Goal: Task Accomplishment & Management: Manage account settings

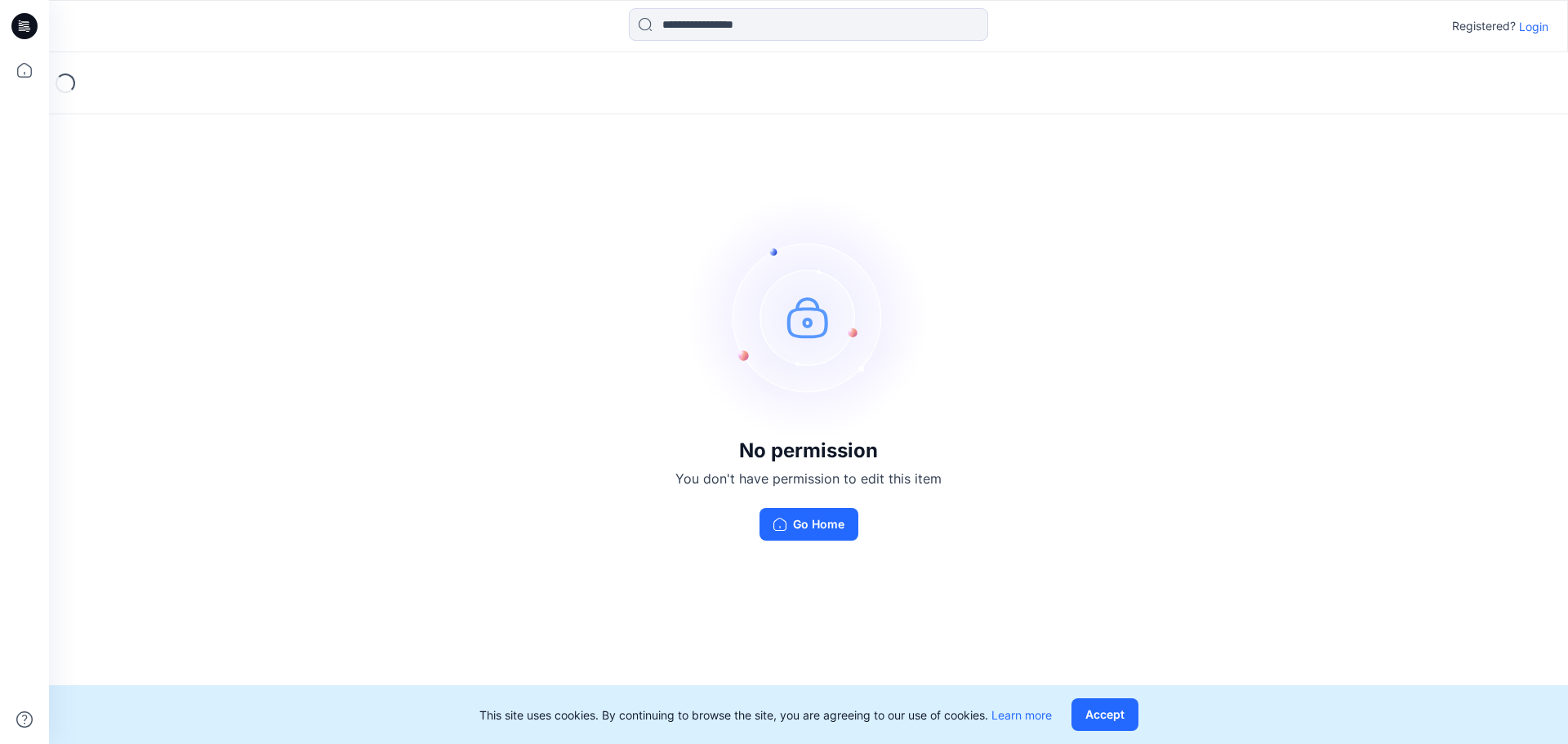
click at [1524, 28] on p "Login" at bounding box center [1534, 26] width 29 height 18
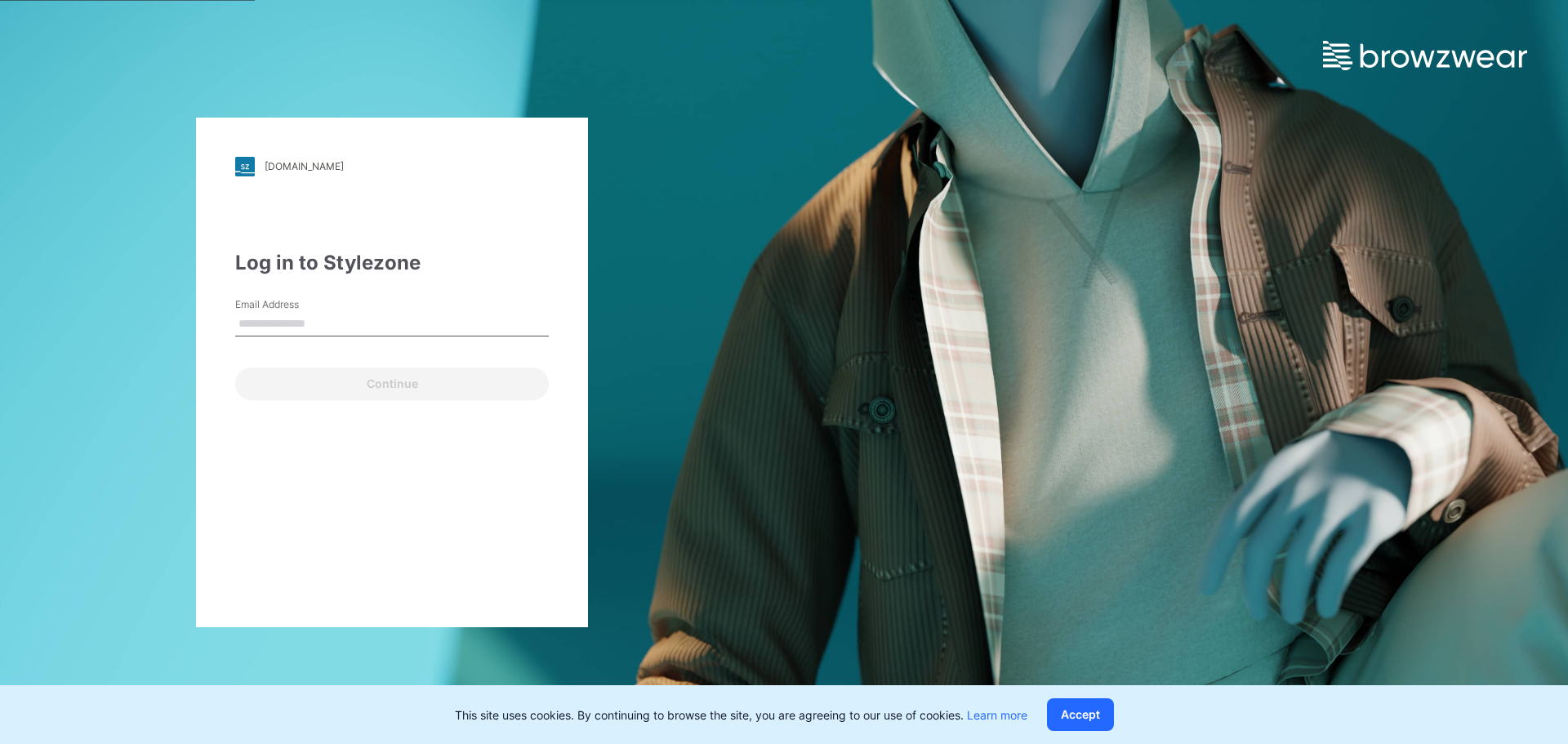
type input "**********"
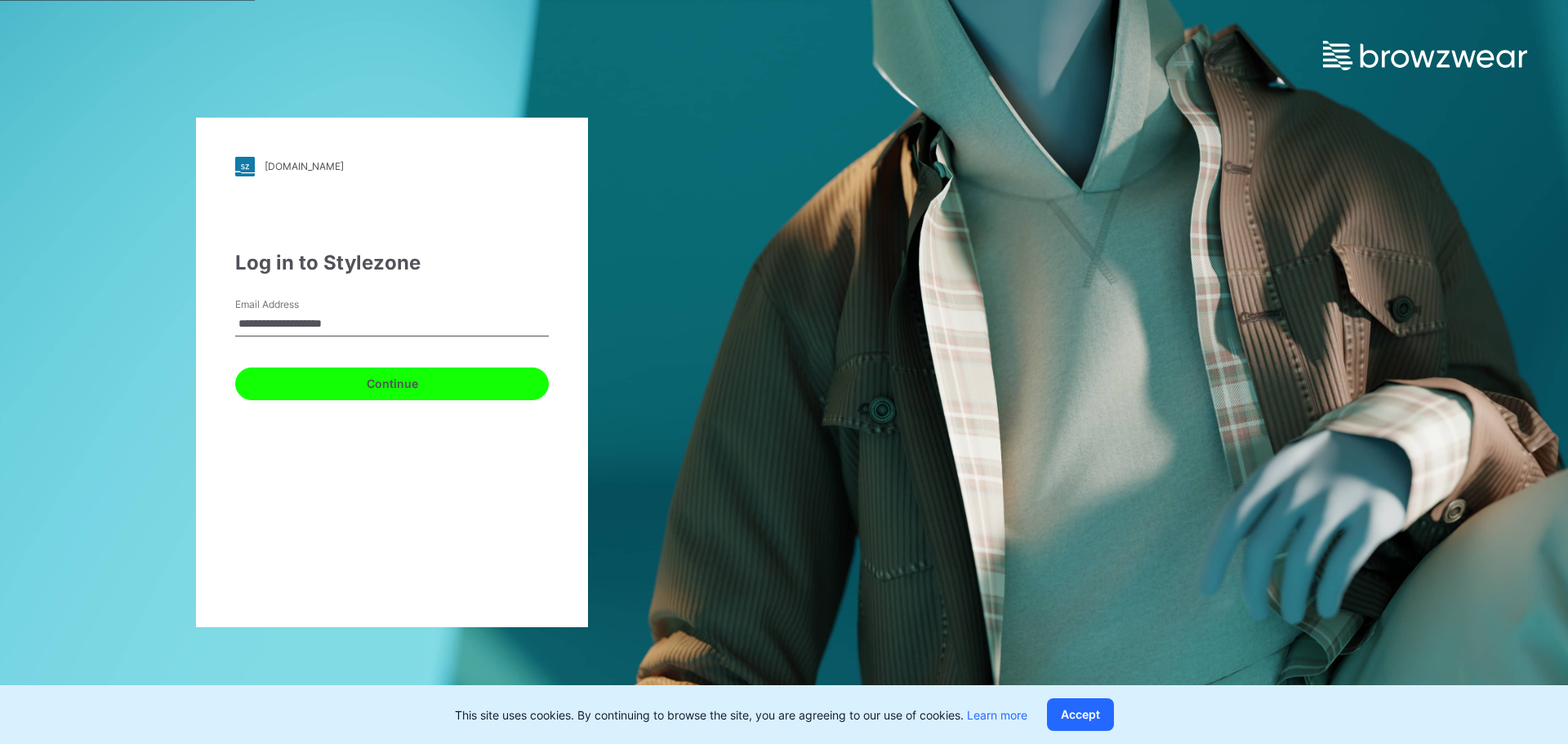
click at [367, 396] on button "Continue" at bounding box center [392, 384] width 314 height 33
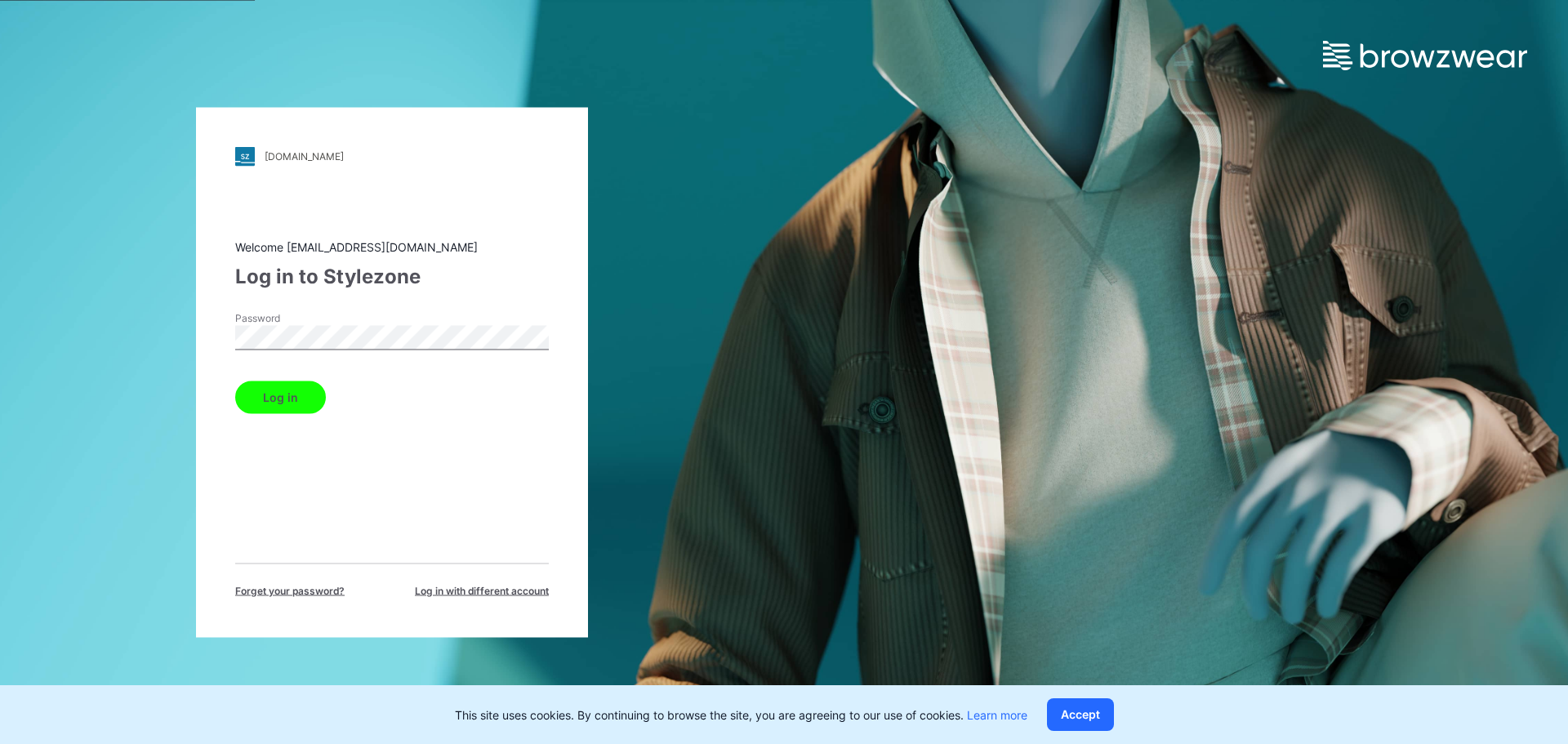
click at [275, 404] on button "Log in" at bounding box center [280, 397] width 91 height 33
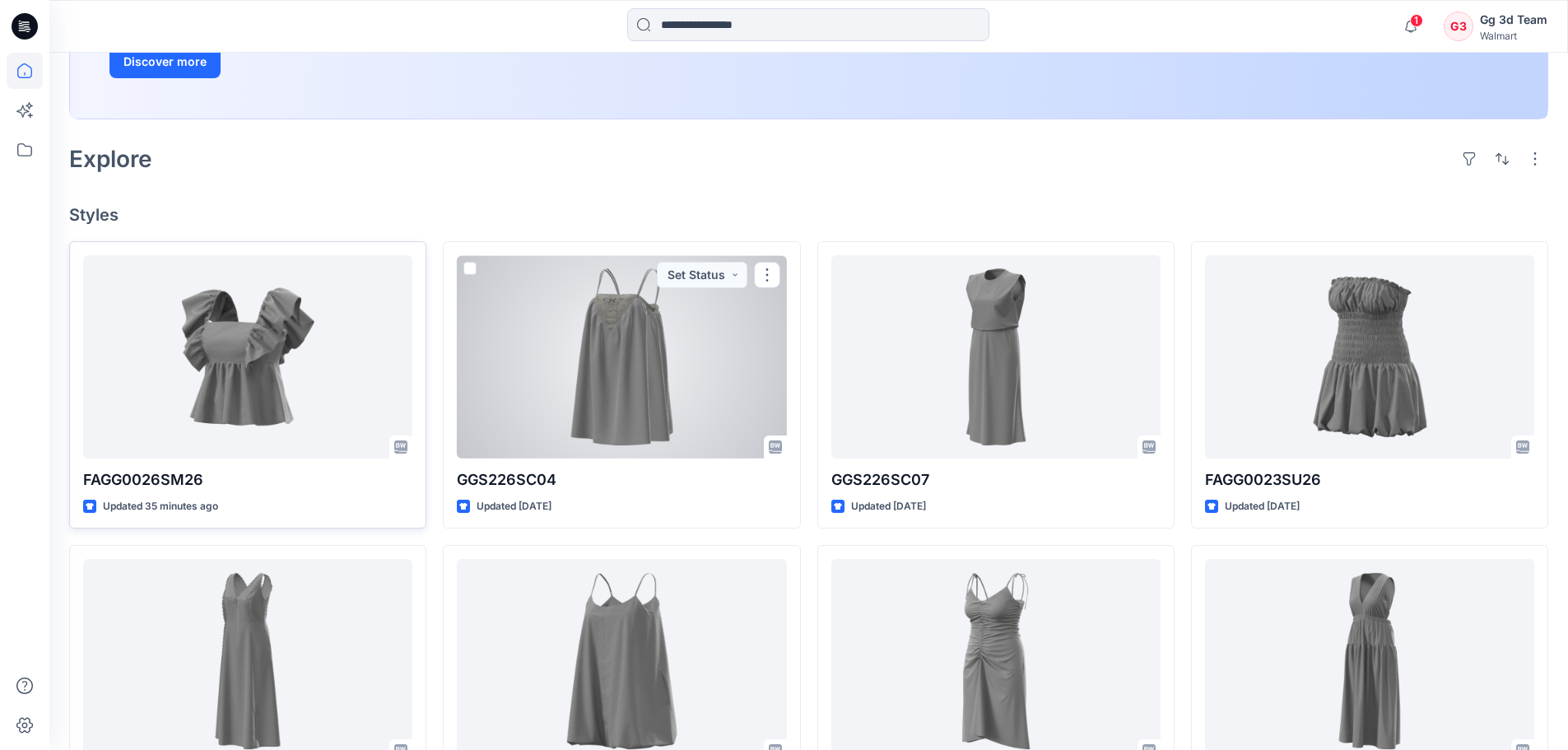
scroll to position [247, 0]
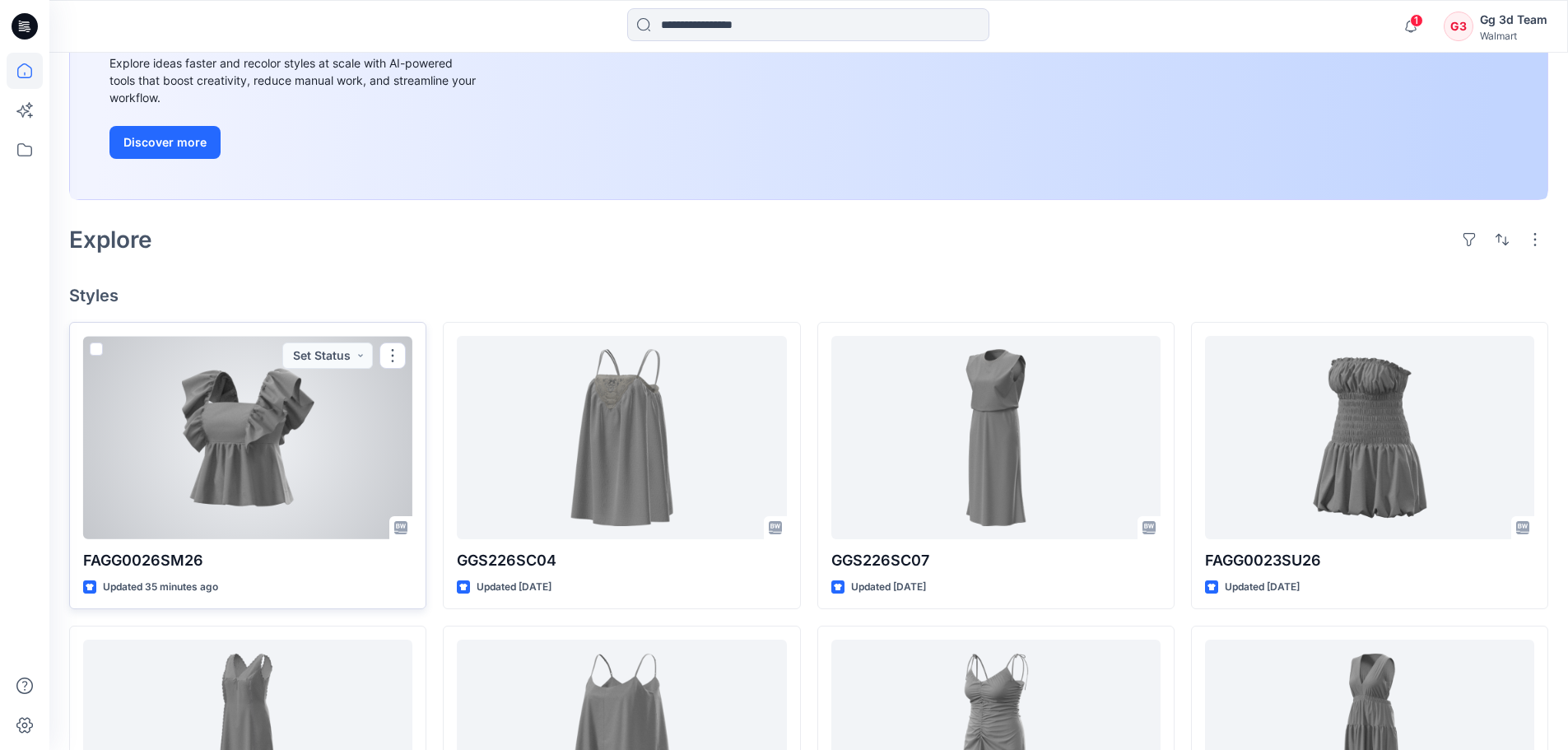
click at [308, 464] on div at bounding box center [248, 437] width 329 height 203
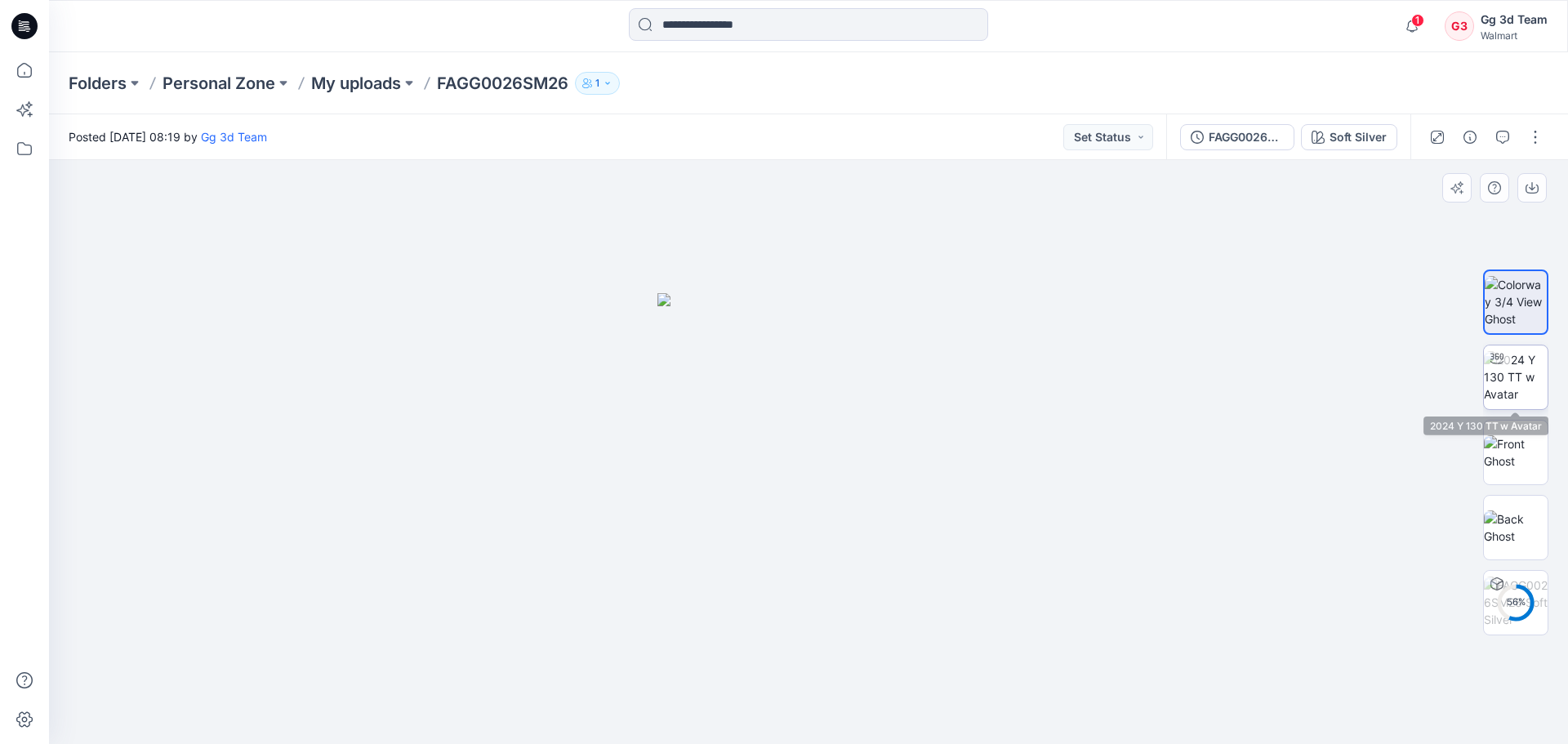
click at [1519, 371] on img at bounding box center [1515, 376] width 63 height 52
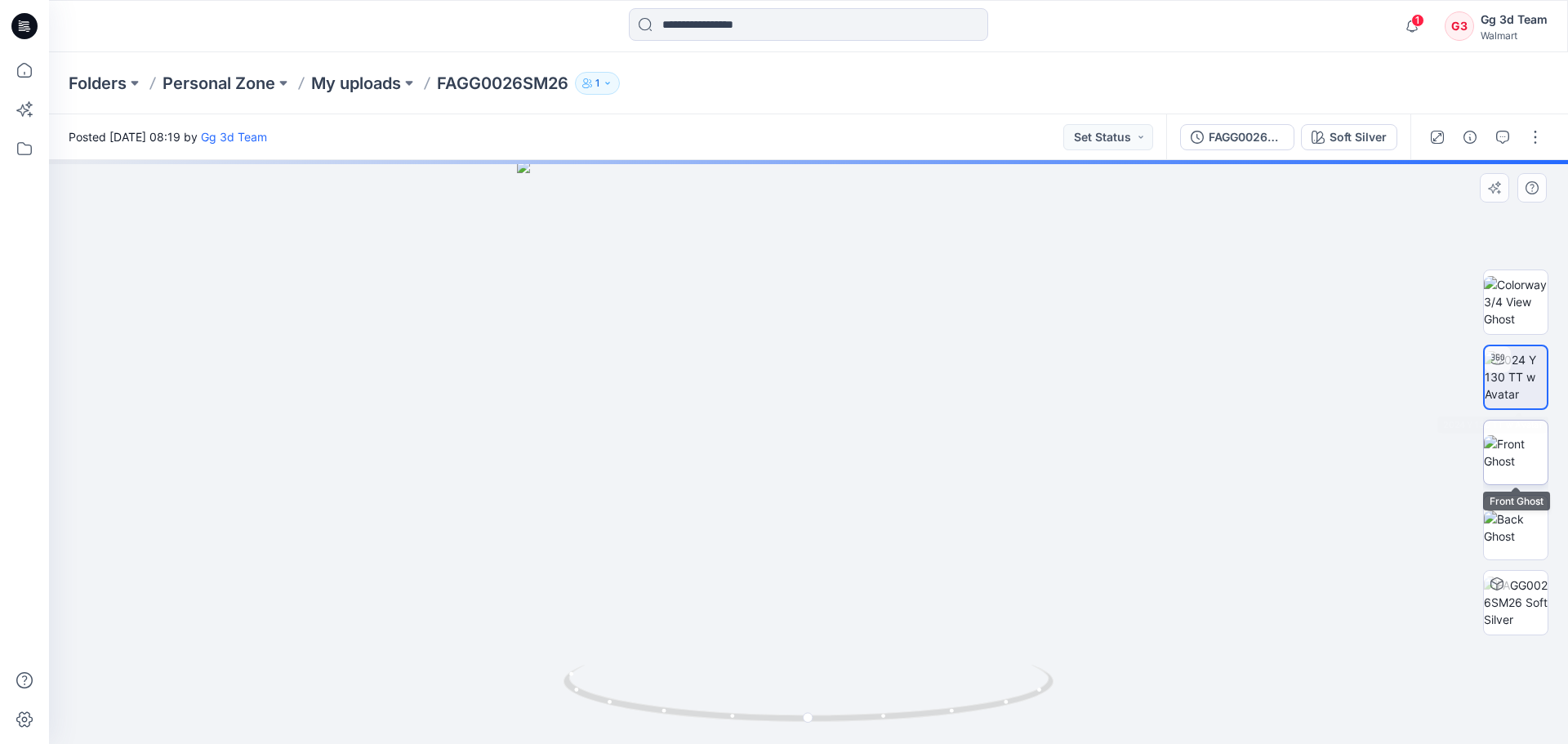
click at [1525, 444] on img at bounding box center [1515, 452] width 63 height 34
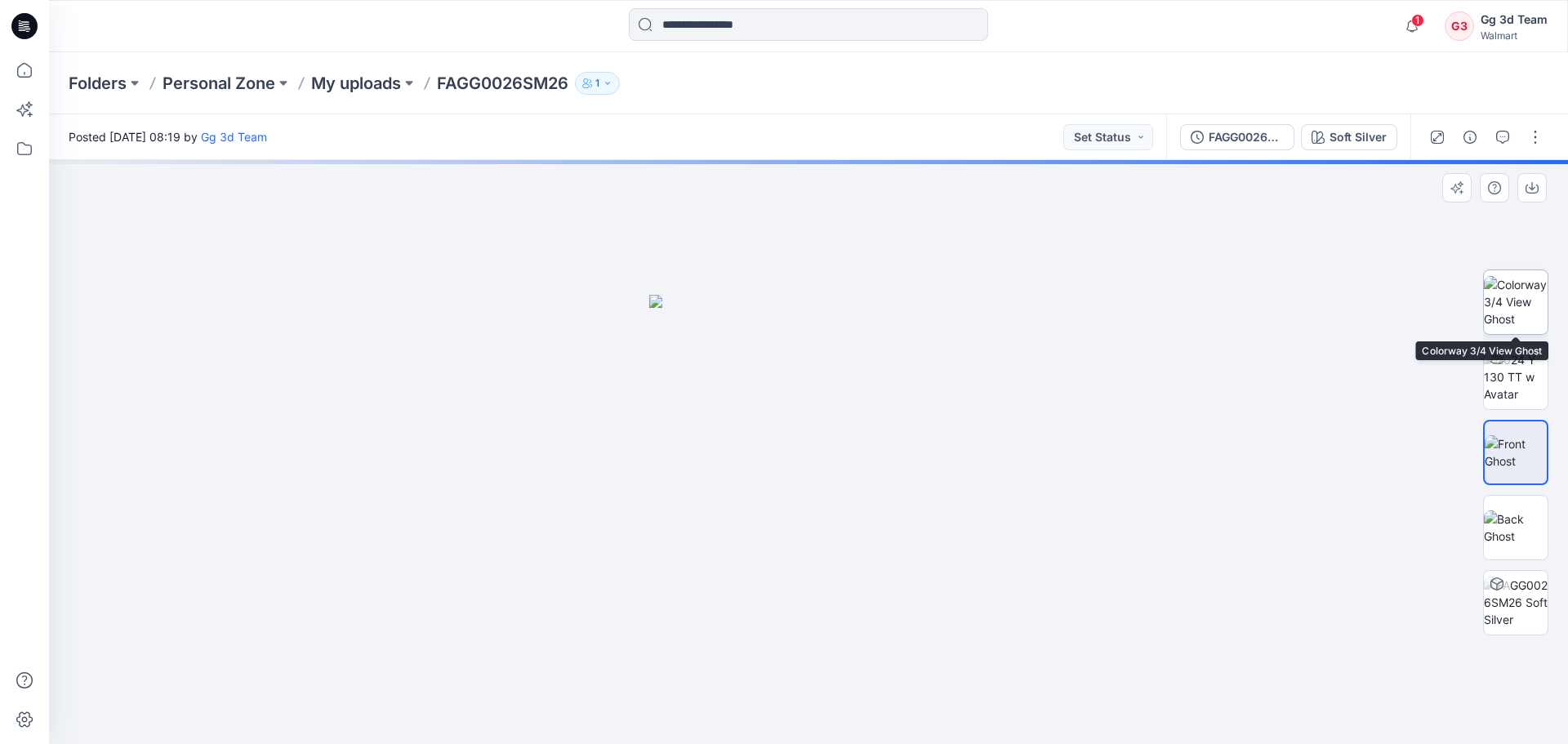
click at [1516, 312] on img at bounding box center [1515, 301] width 63 height 52
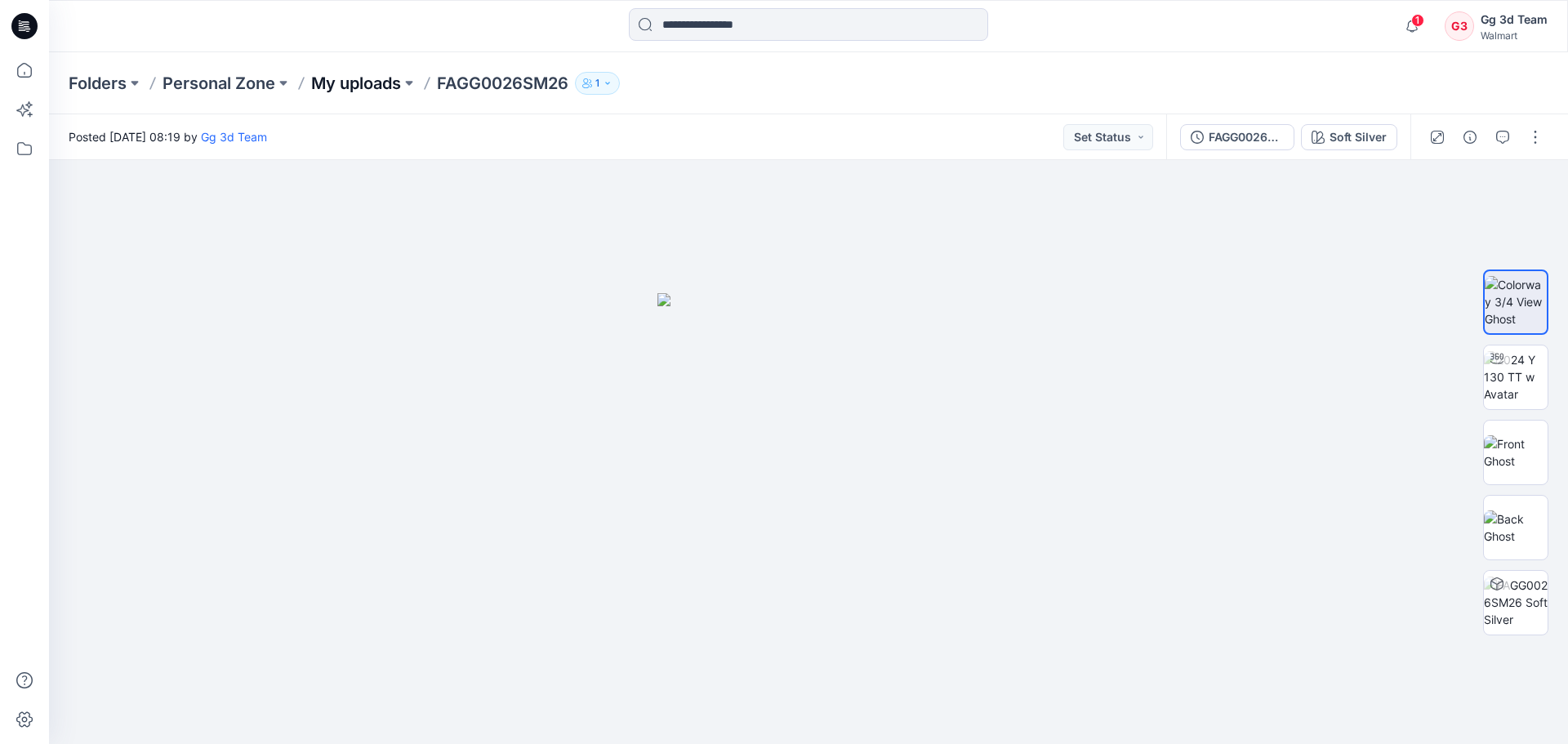
click at [356, 78] on p "My uploads" at bounding box center [356, 83] width 90 height 22
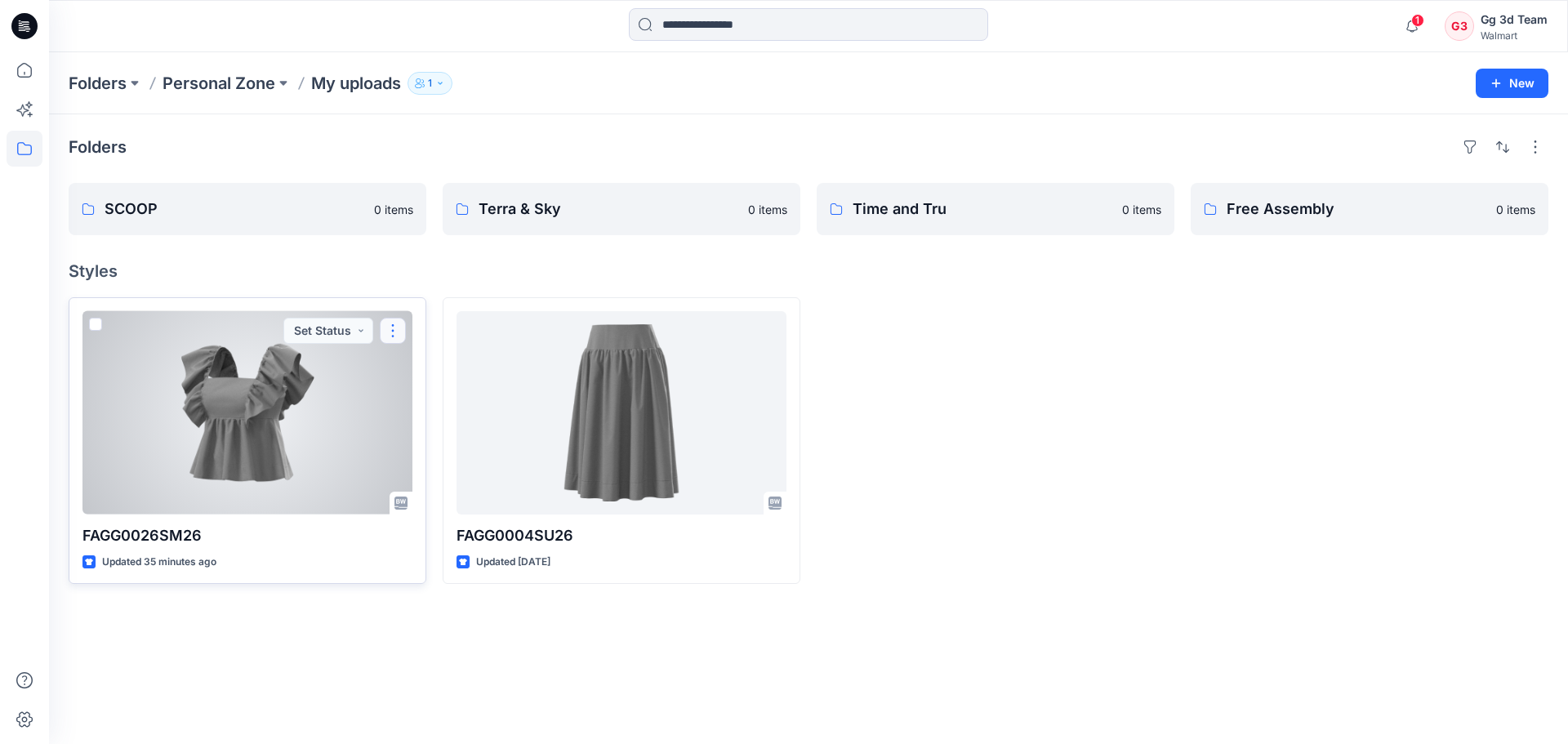
click at [386, 332] on button "button" at bounding box center [393, 331] width 26 height 26
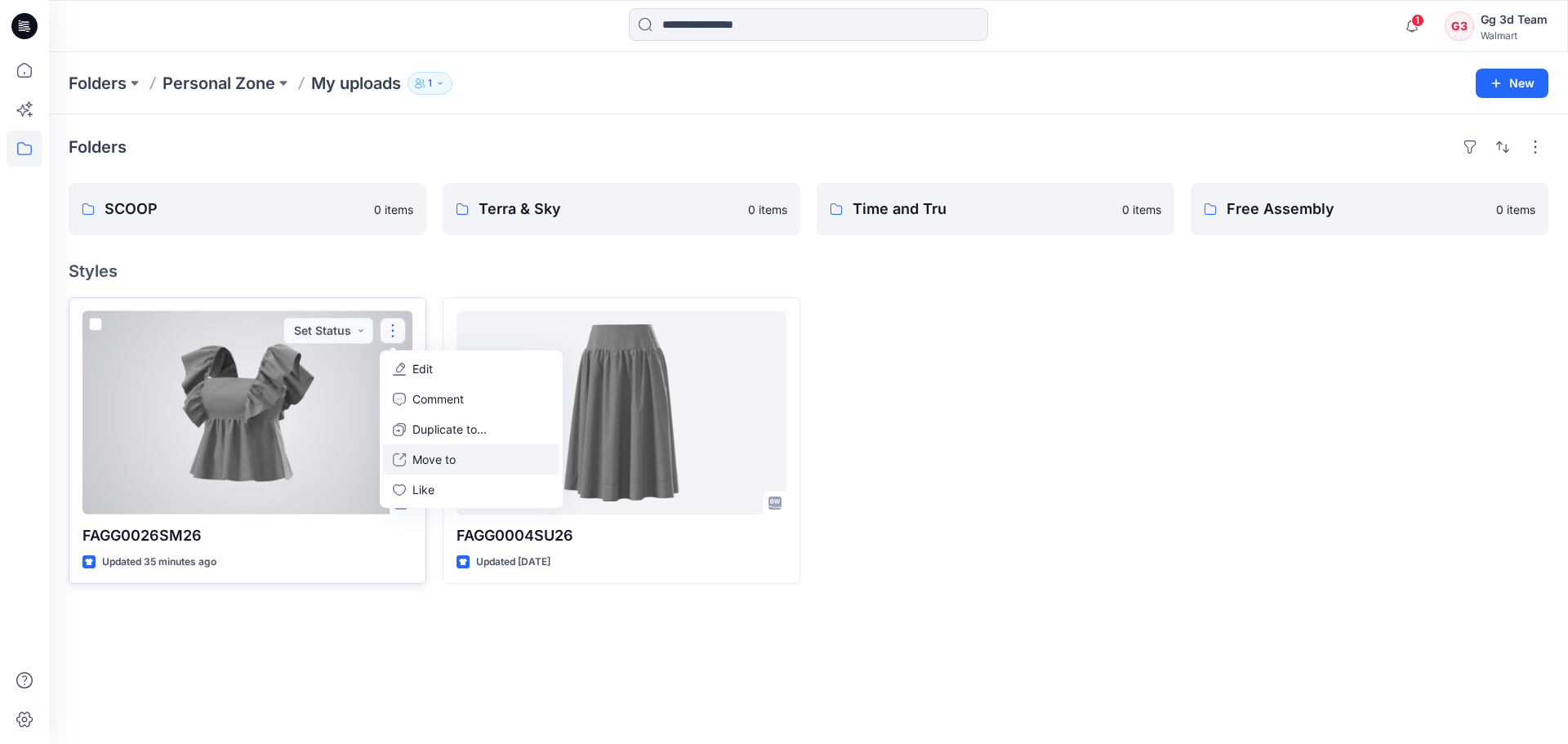
click at [465, 459] on button "Move to" at bounding box center [471, 459] width 176 height 30
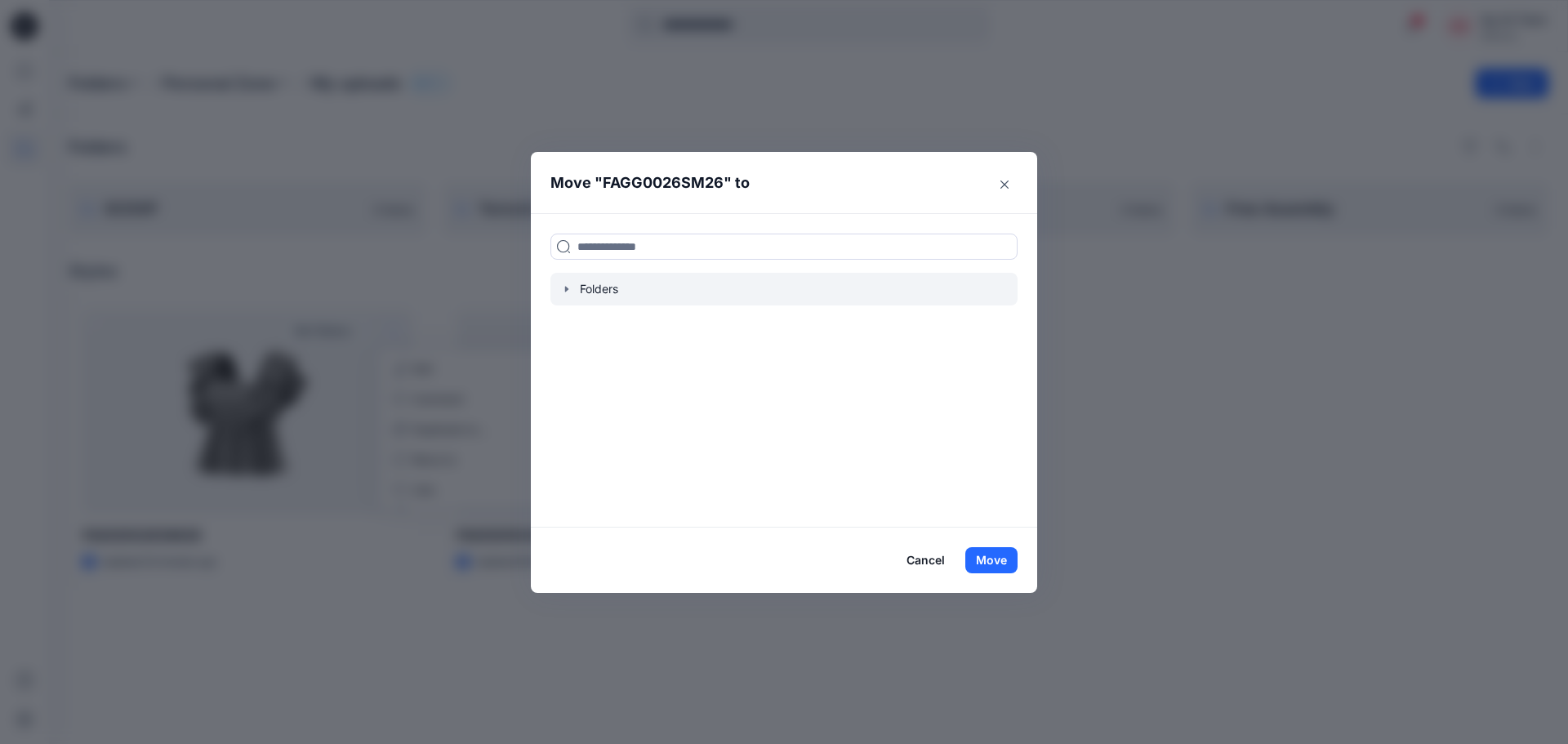
click at [559, 290] on div at bounding box center [784, 290] width 467 height 33
click at [564, 289] on icon "button" at bounding box center [566, 289] width 13 height 13
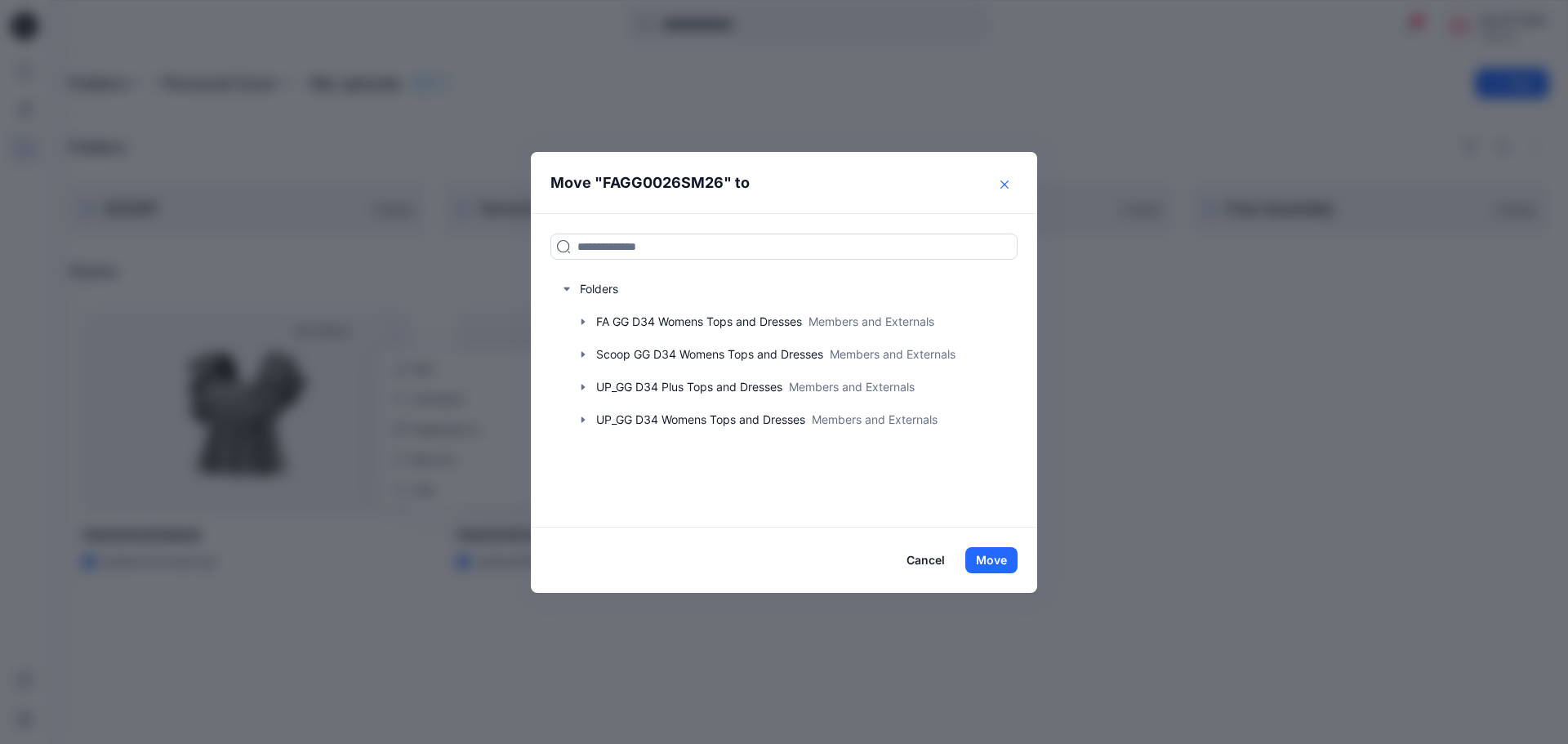
click at [994, 185] on button "Close" at bounding box center [1004, 184] width 26 height 26
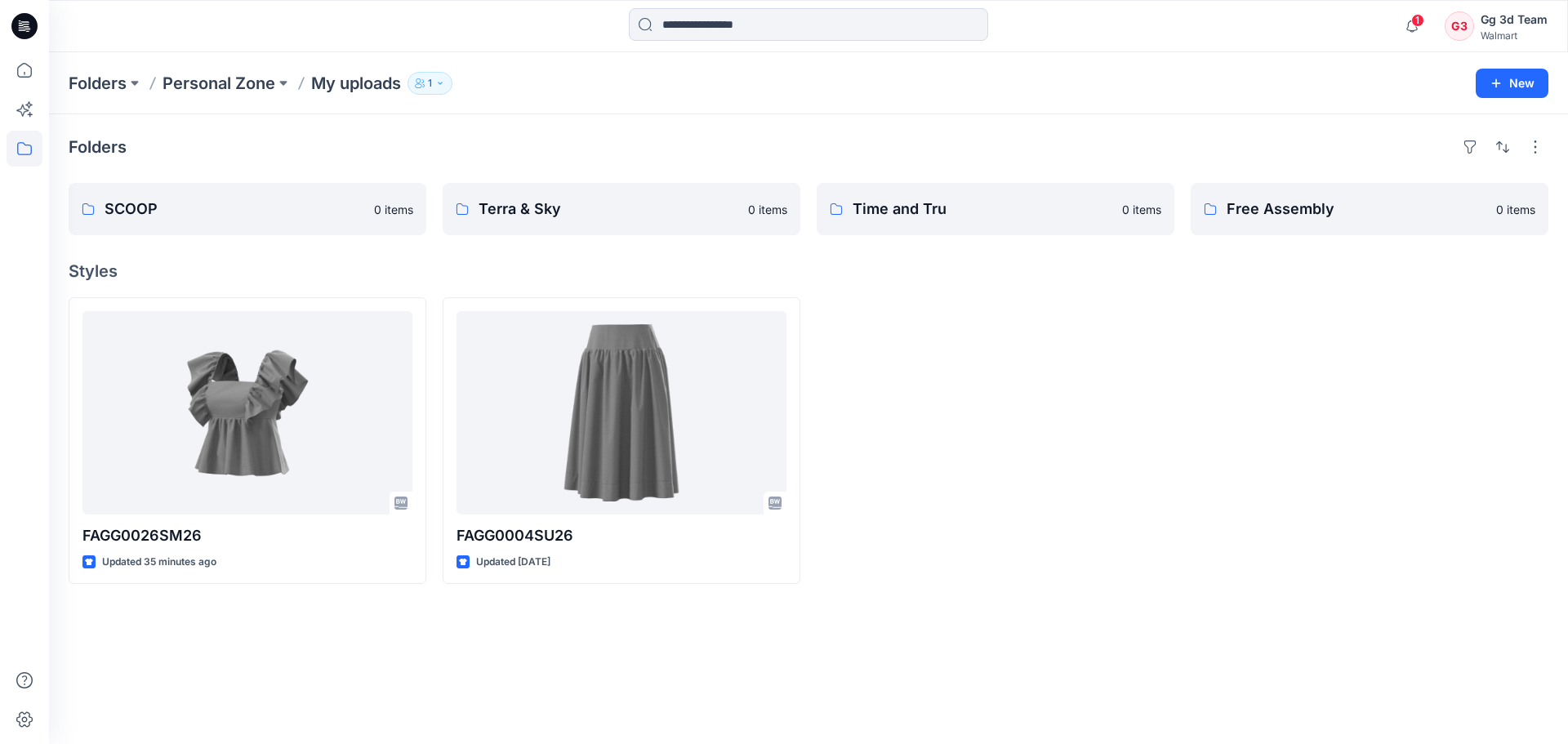
click at [1198, 445] on div at bounding box center [1369, 441] width 358 height 287
click at [86, 84] on p "Folders" at bounding box center [96, 83] width 57 height 22
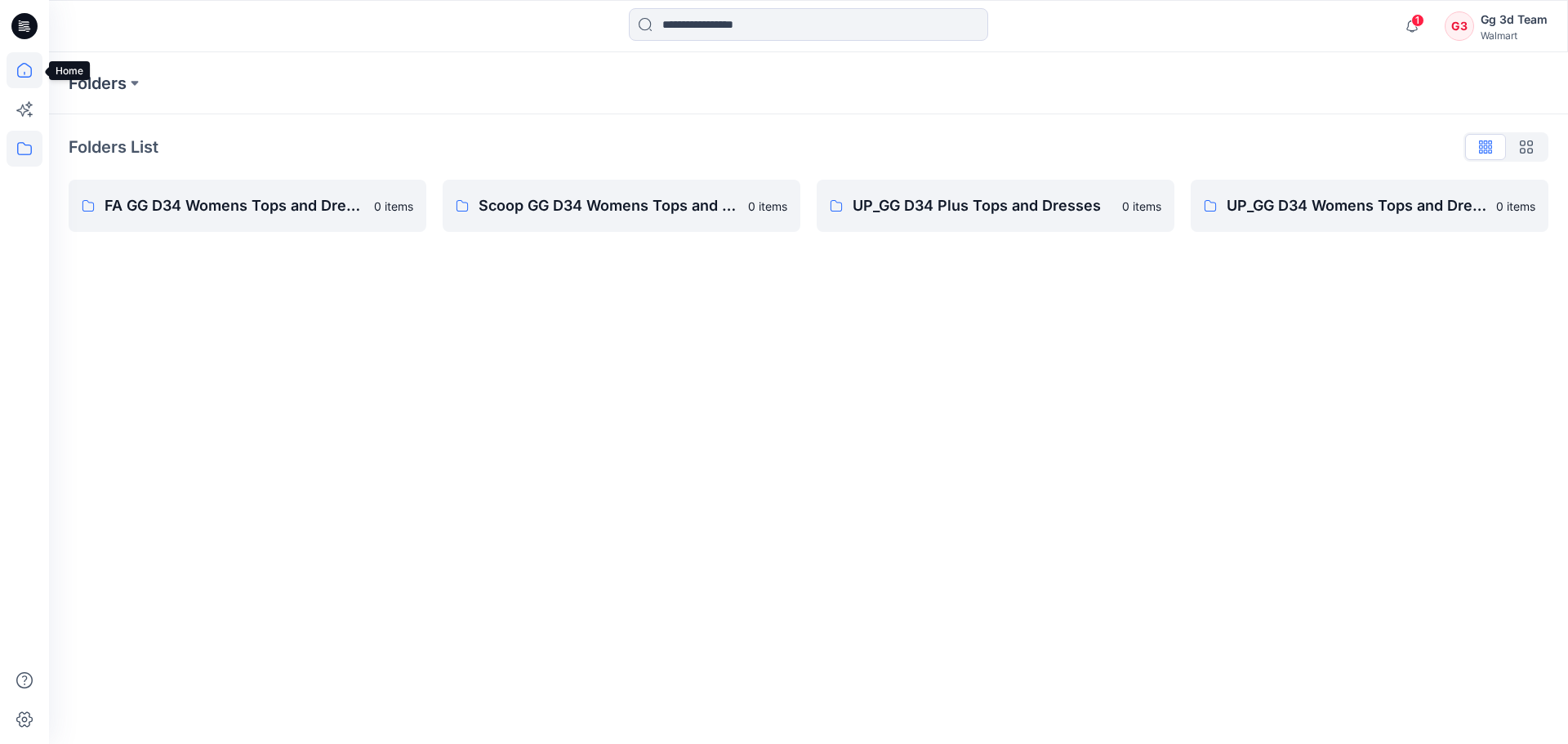
click at [18, 85] on icon at bounding box center [24, 70] width 36 height 36
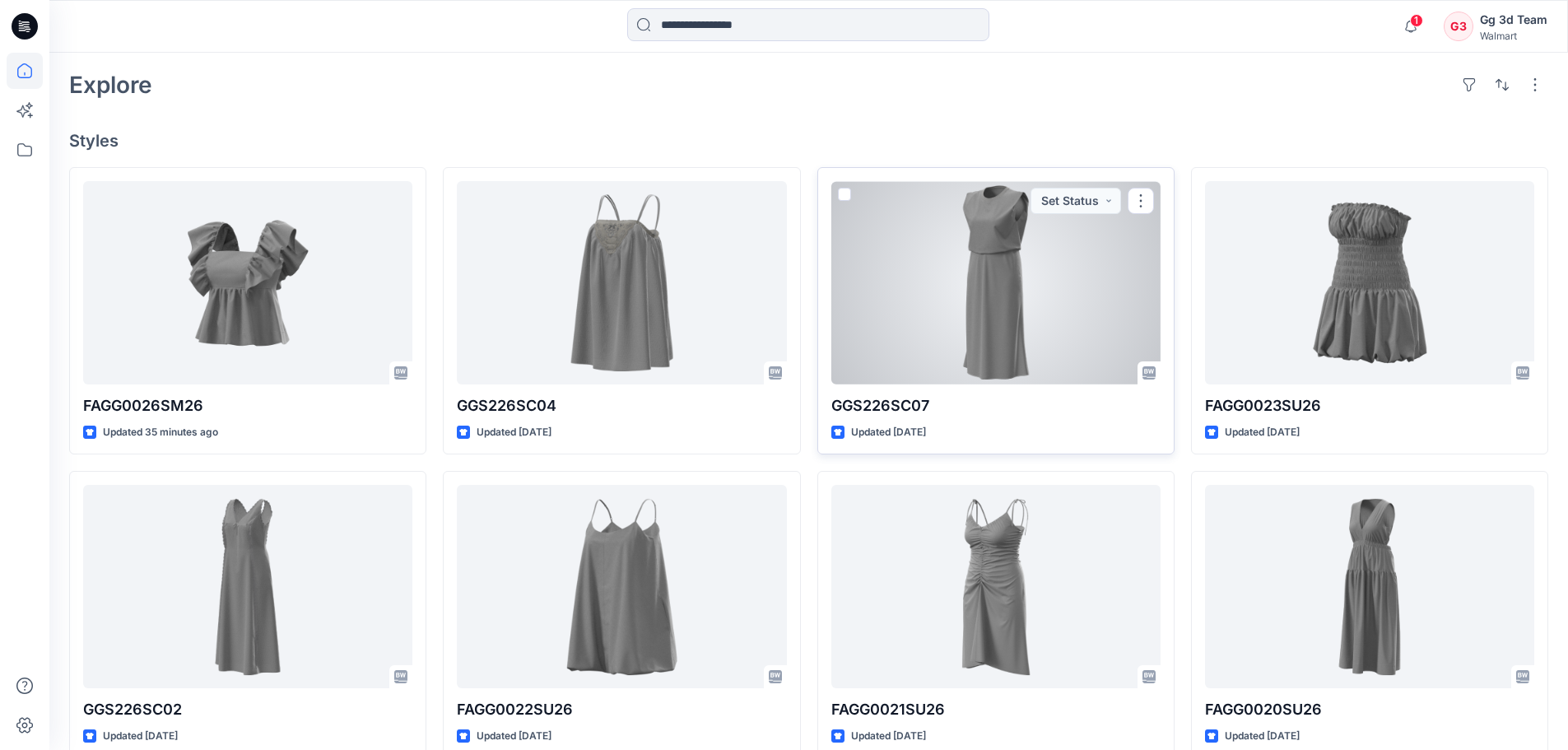
scroll to position [300, 0]
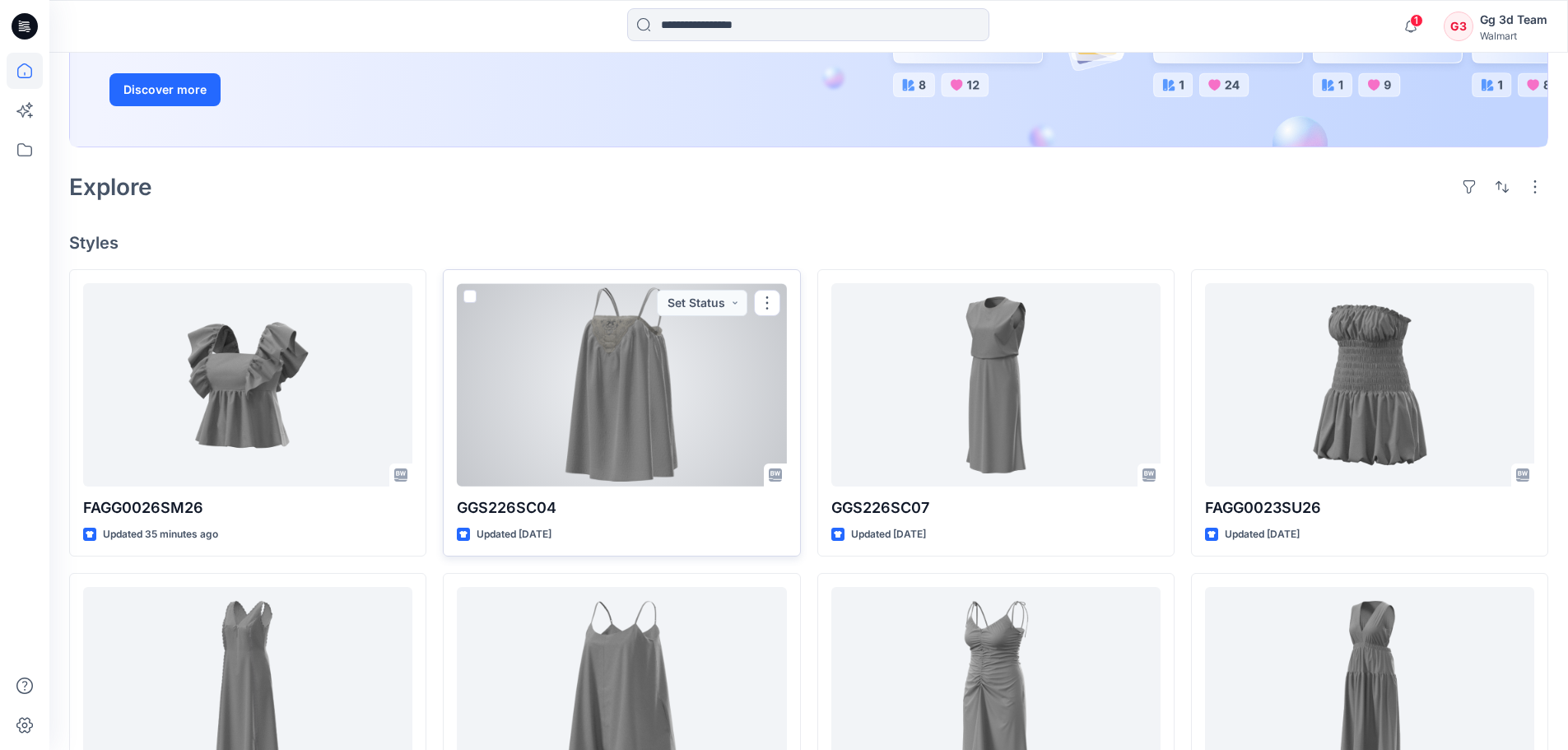
click at [587, 409] on div at bounding box center [621, 384] width 329 height 203
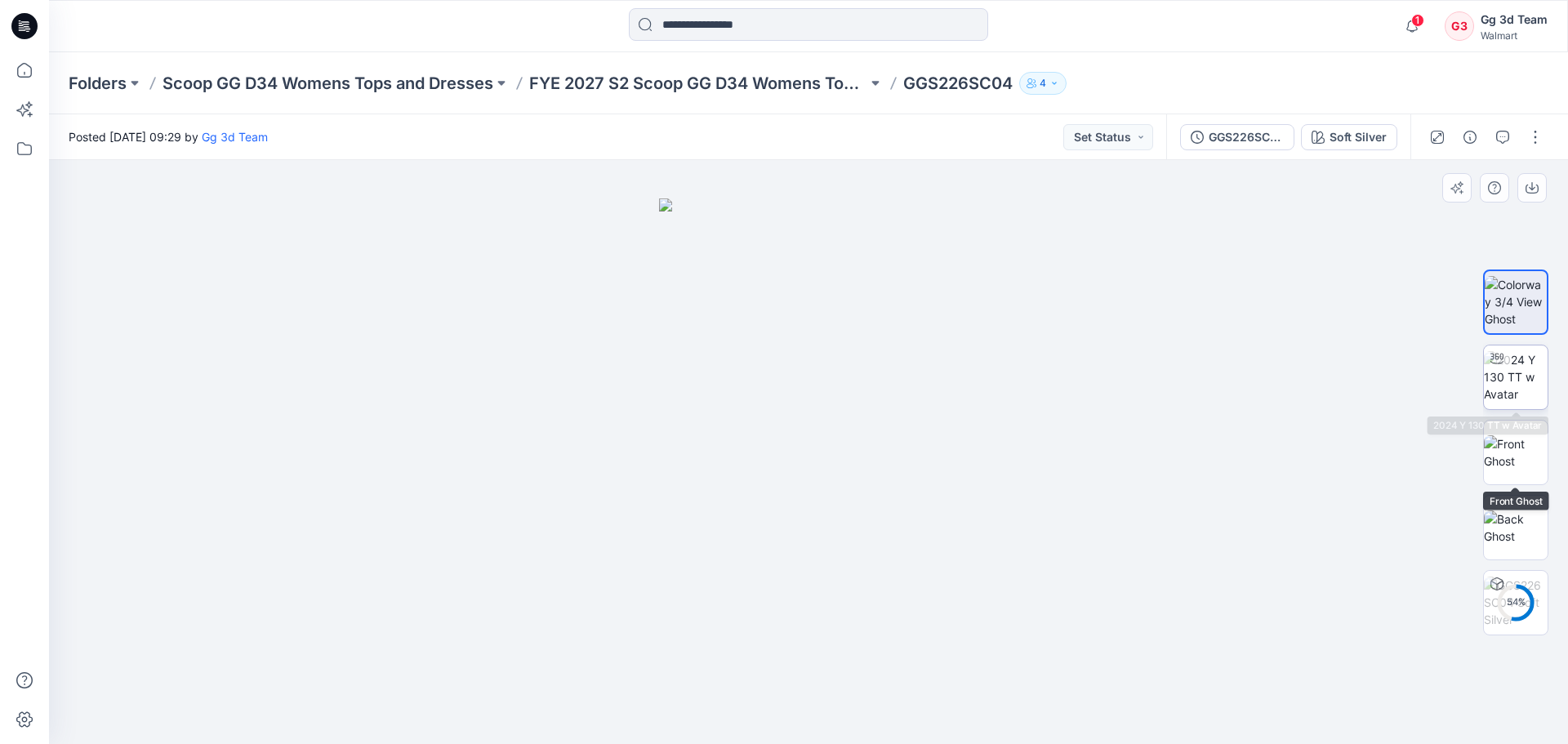
click at [1512, 385] on img at bounding box center [1515, 376] width 63 height 52
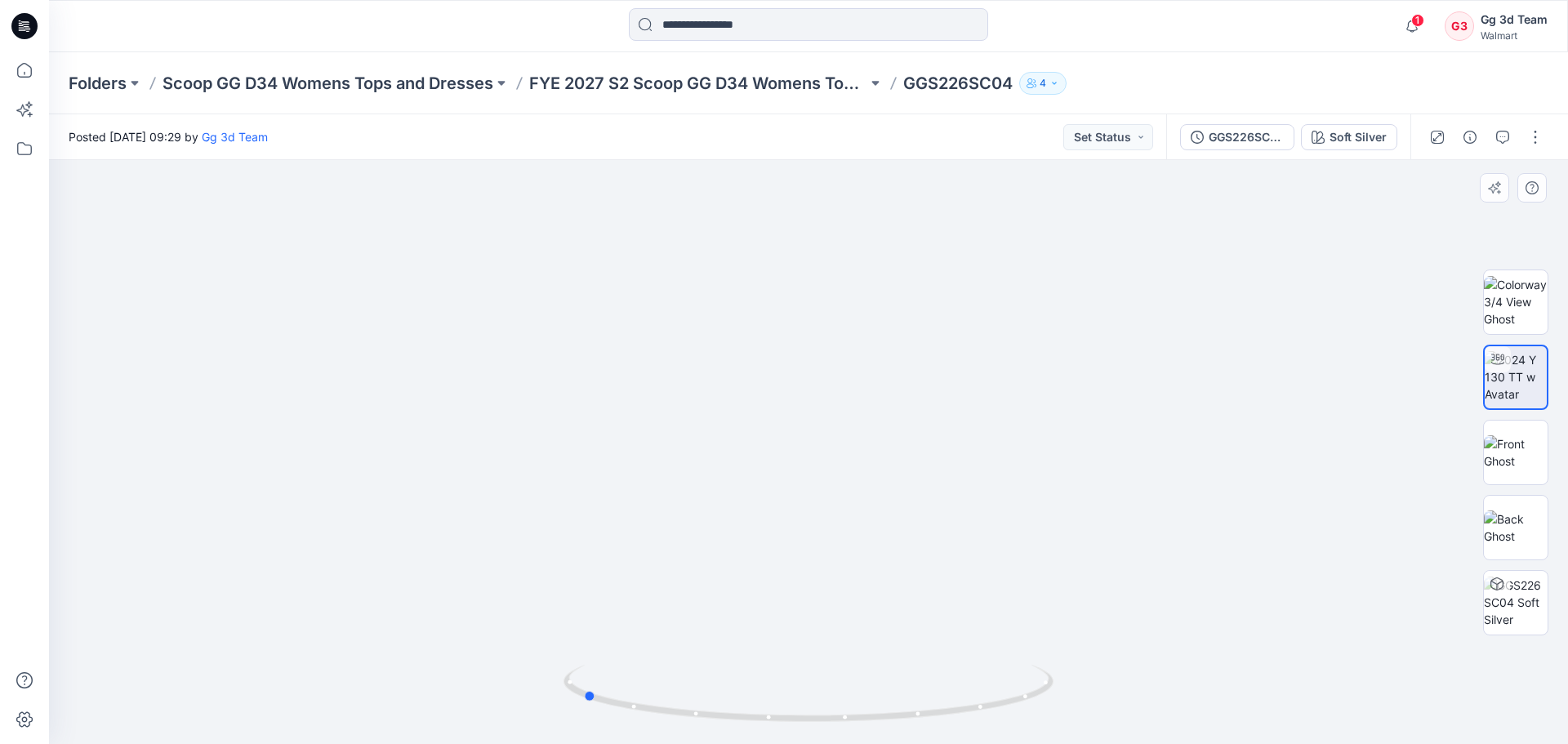
drag, startPoint x: 868, startPoint y: 725, endPoint x: 1093, endPoint y: 698, distance: 226.6
click at [1093, 698] on div at bounding box center [808, 451] width 1519 height 584
click at [1510, 460] on img at bounding box center [1515, 452] width 63 height 34
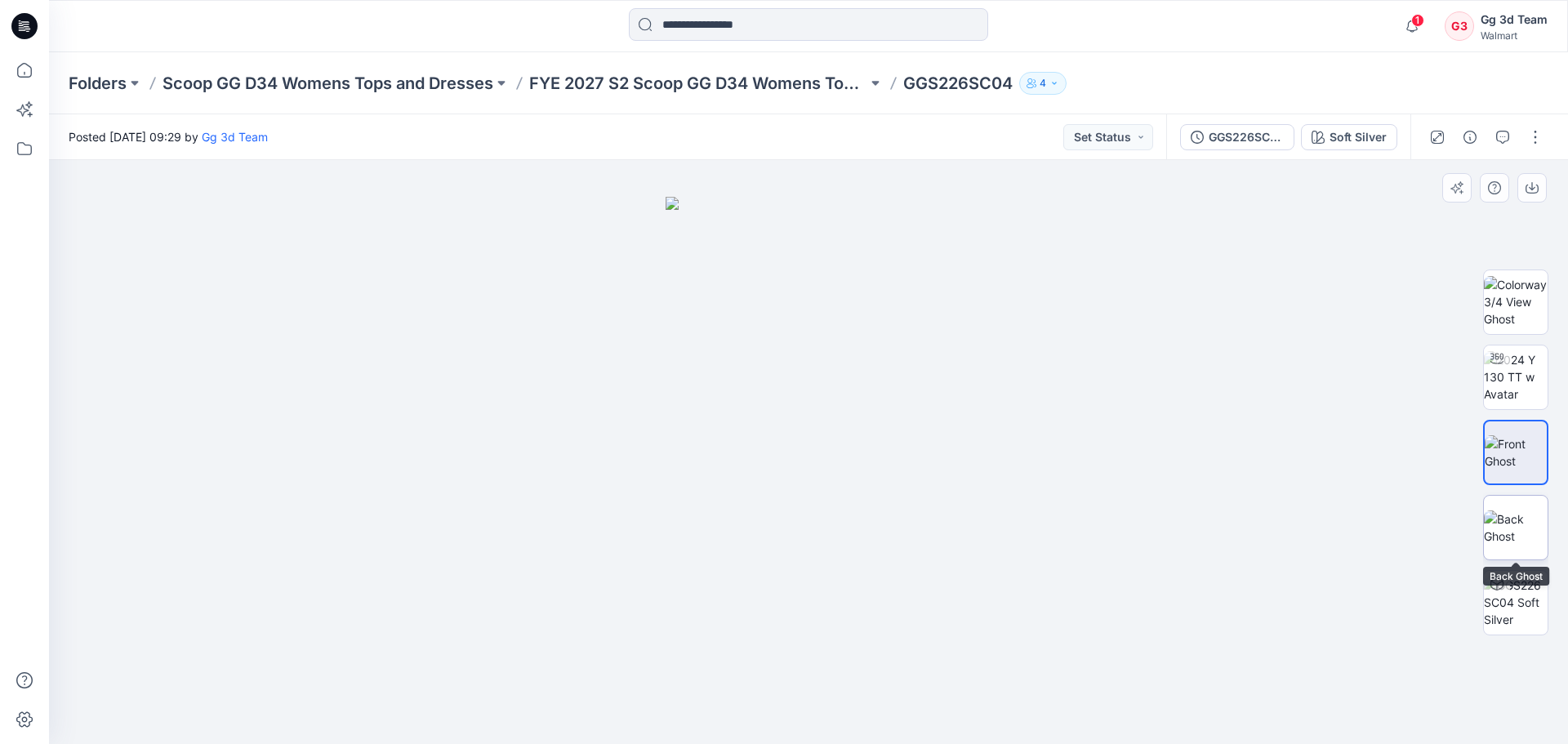
click at [1523, 515] on img at bounding box center [1515, 528] width 63 height 34
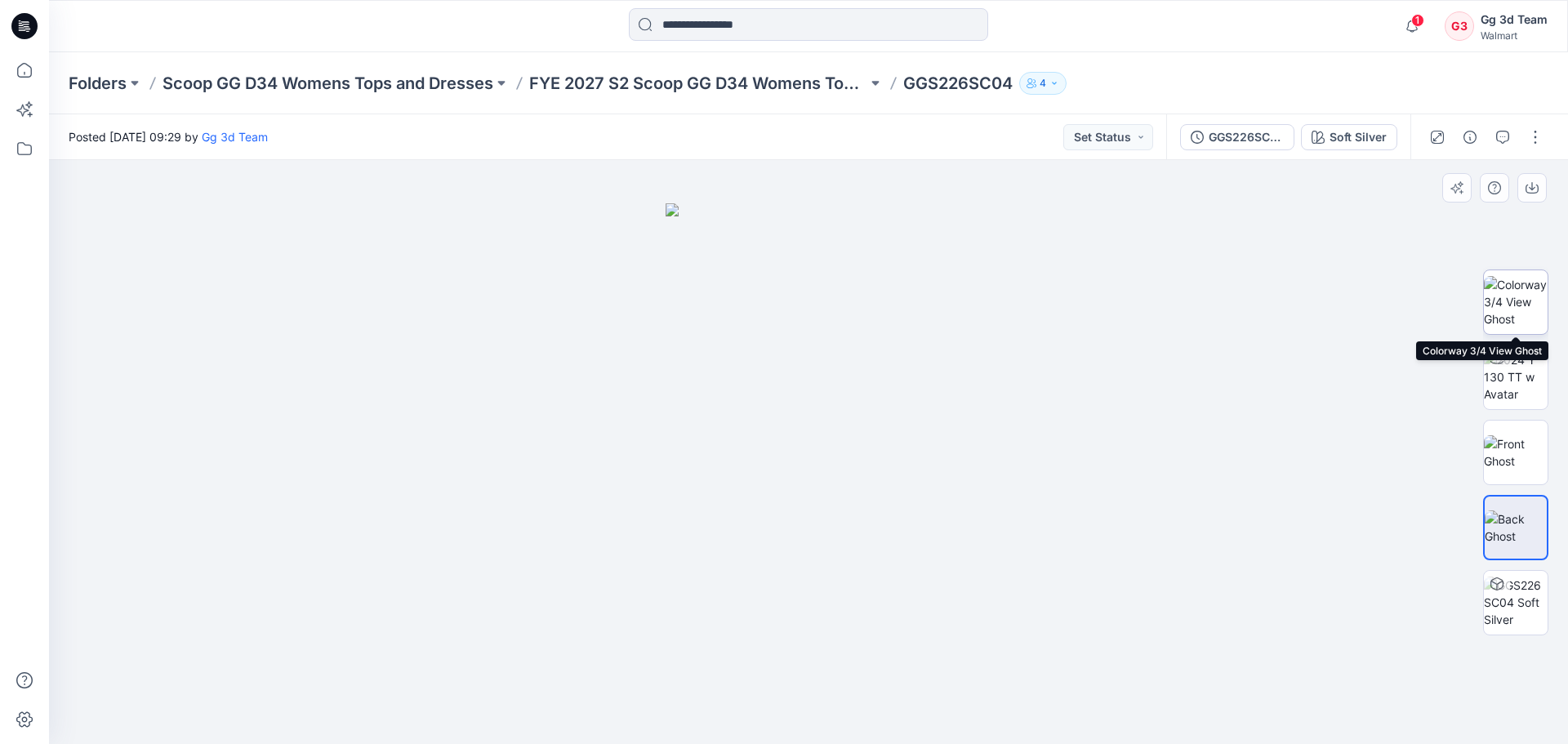
click at [1506, 299] on img at bounding box center [1515, 301] width 63 height 52
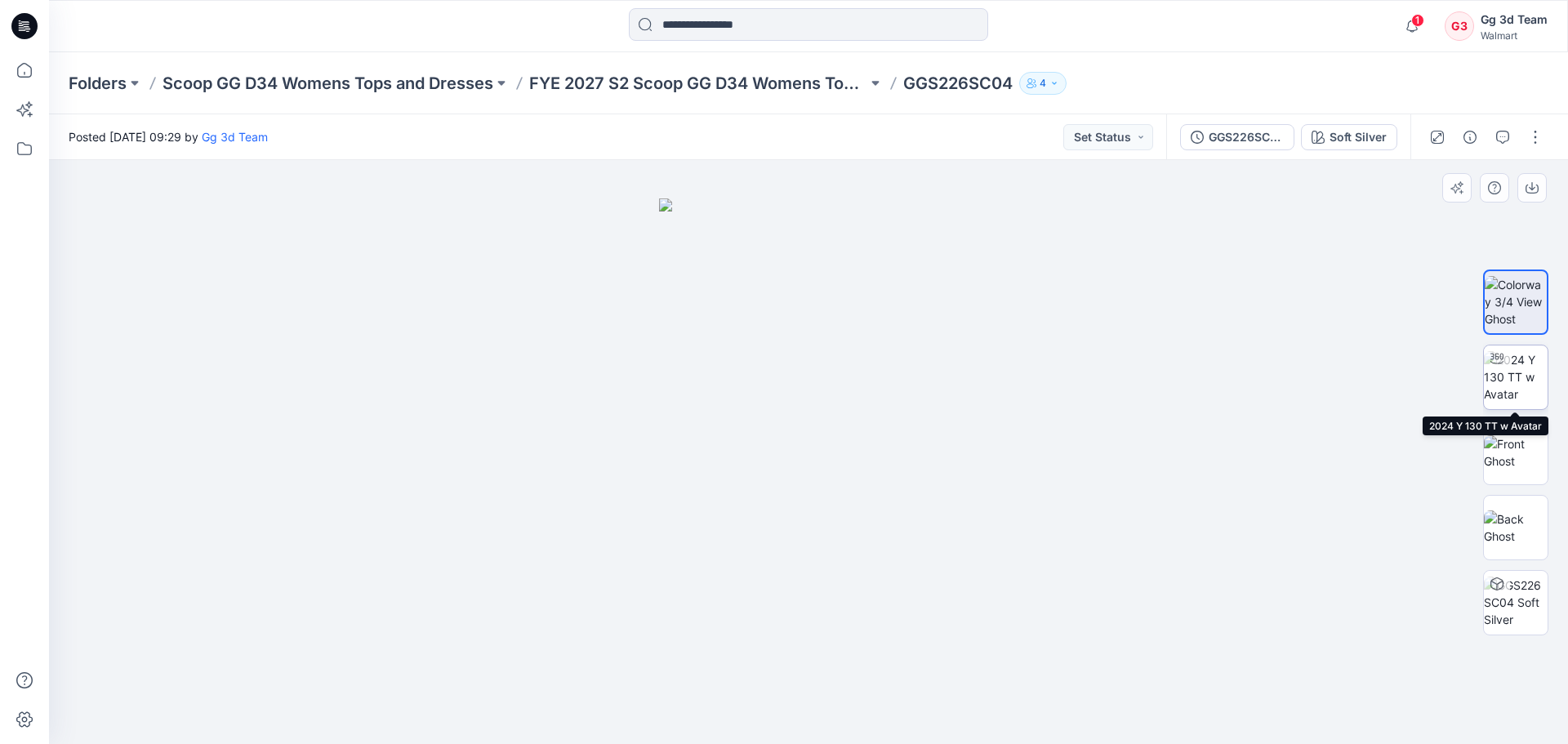
click at [1526, 372] on img at bounding box center [1515, 376] width 63 height 52
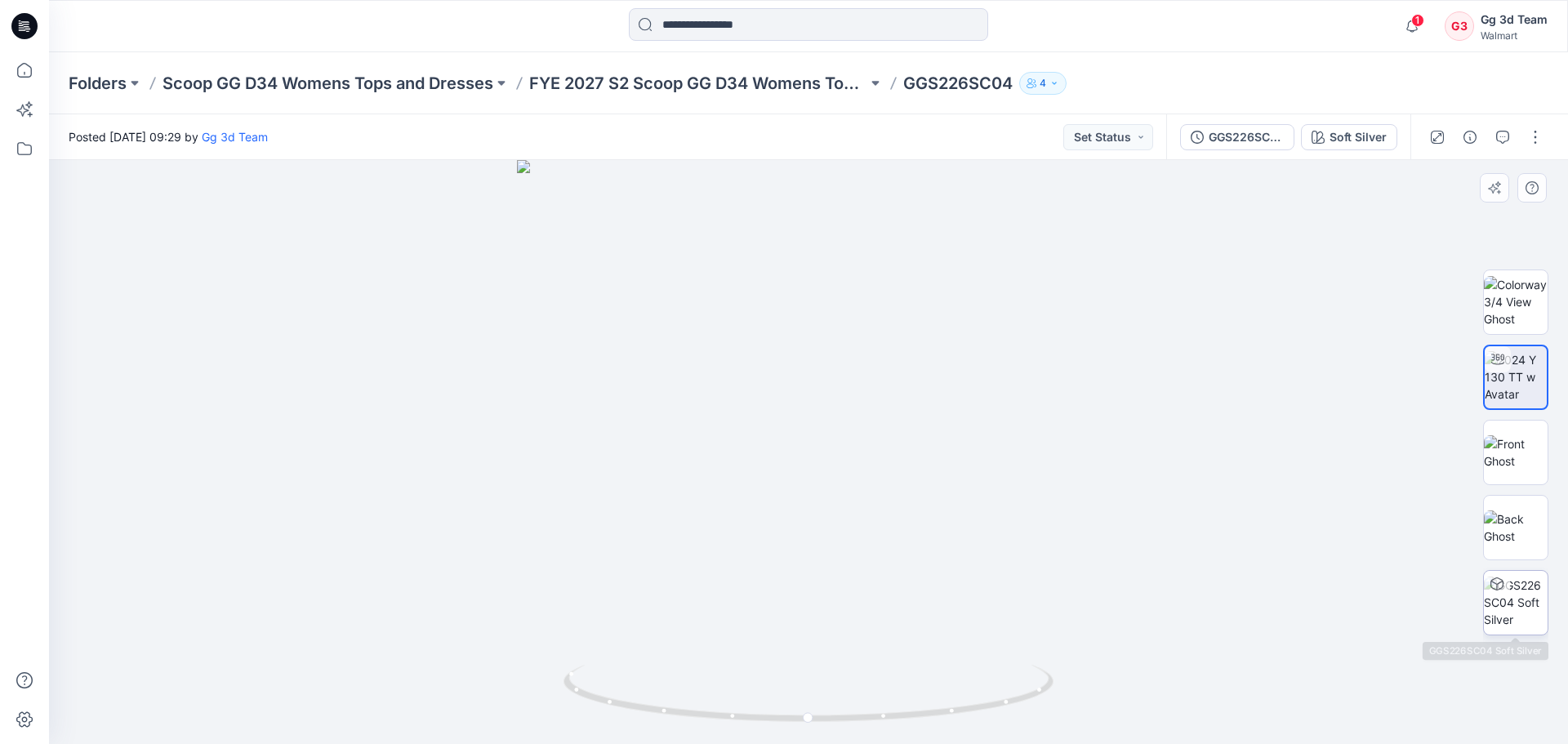
click at [1534, 594] on img at bounding box center [1515, 603] width 63 height 52
